Goal: Task Accomplishment & Management: Use online tool/utility

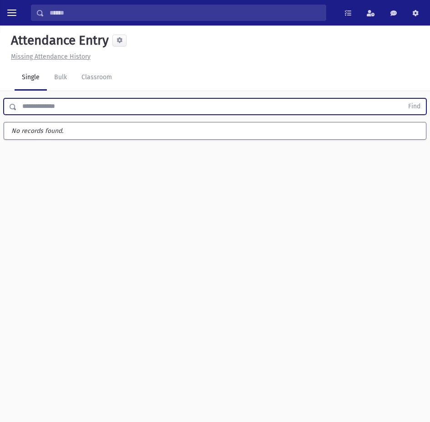
click at [31, 75] on link "Single" at bounding box center [31, 77] width 32 height 25
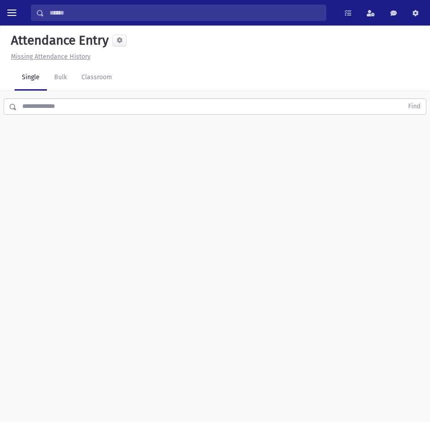
click at [35, 104] on input "text" at bounding box center [210, 106] width 386 height 16
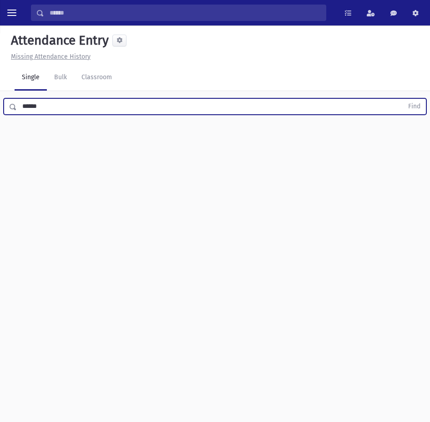
type input "******"
click at [402, 99] on button "Find" at bounding box center [413, 106] width 23 height 15
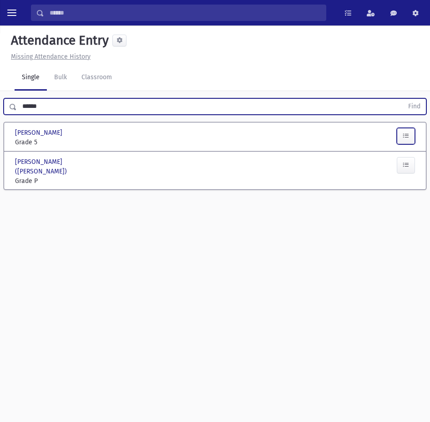
click at [407, 134] on icon "button" at bounding box center [405, 136] width 6 height 8
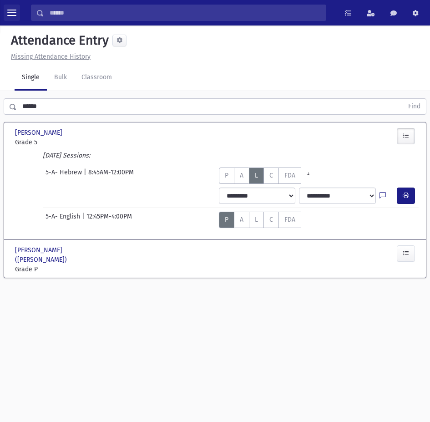
click at [6, 13] on button "toggle menu" at bounding box center [12, 13] width 16 height 16
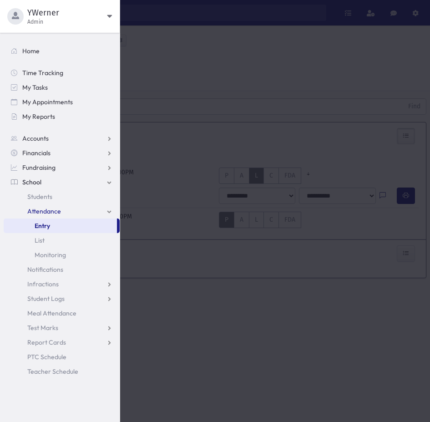
click at [34, 177] on link "School" at bounding box center [62, 182] width 116 height 15
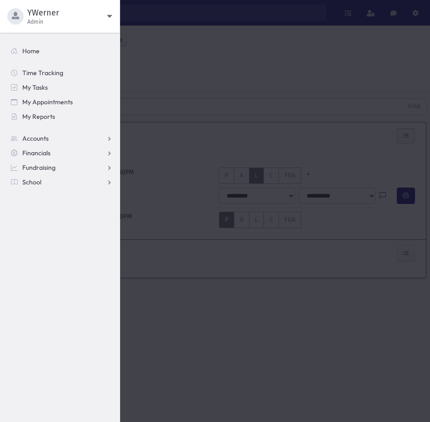
click at [31, 196] on section "Home Time Tracking My Tasks My Appointments My Reports Accounts Accounts Accoun…" at bounding box center [60, 227] width 120 height 389
click at [29, 181] on span "School" at bounding box center [31, 182] width 19 height 8
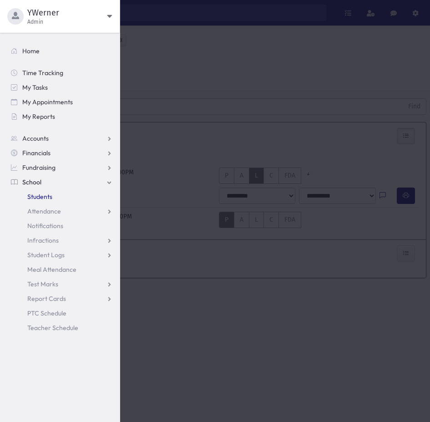
click at [34, 195] on span "Students" at bounding box center [39, 196] width 25 height 8
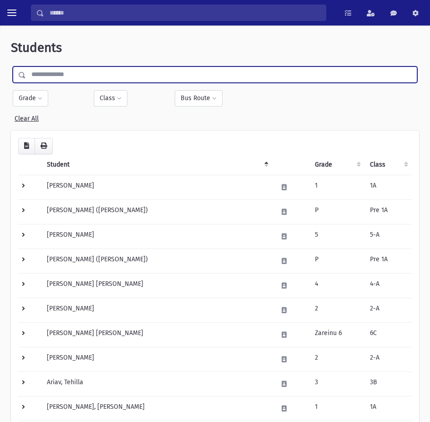
click at [54, 72] on input "text" at bounding box center [221, 74] width 391 height 16
type input "******"
click at [11, 66] on input "submit" at bounding box center [23, 72] width 25 height 12
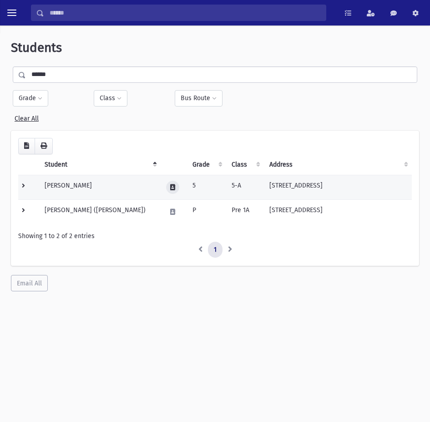
click at [166, 191] on button at bounding box center [172, 187] width 13 height 13
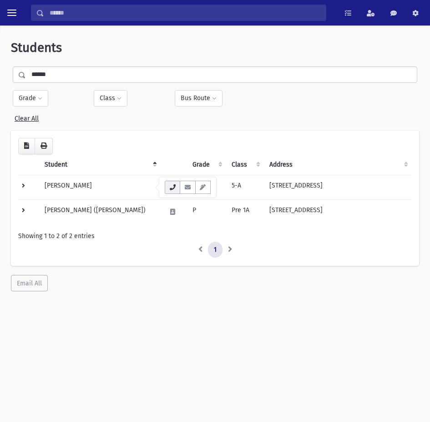
click at [175, 188] on icon "button" at bounding box center [172, 187] width 7 height 6
